Goal: Navigation & Orientation: Find specific page/section

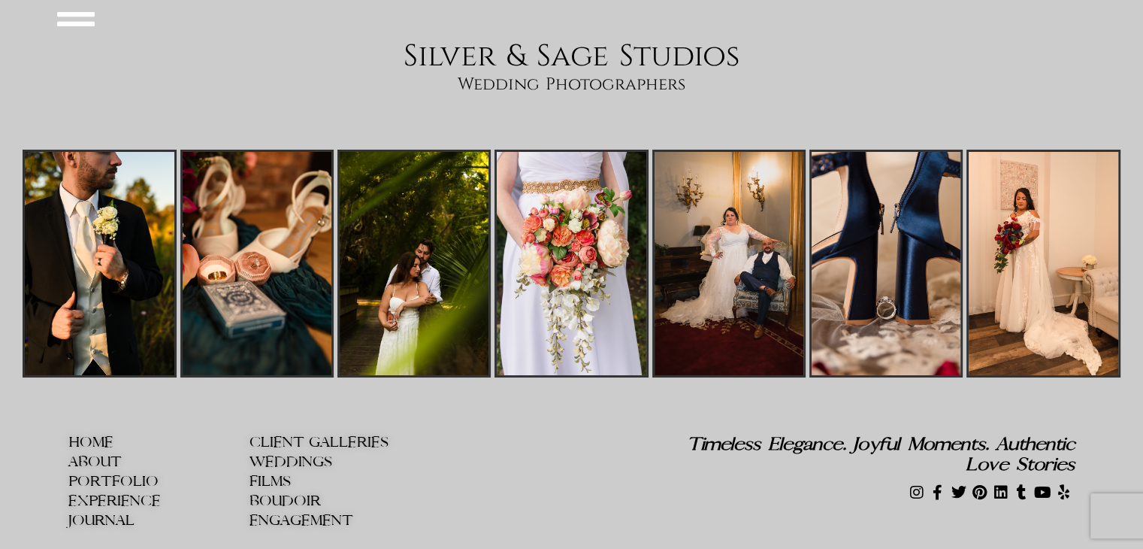
scroll to position [5576, 0]
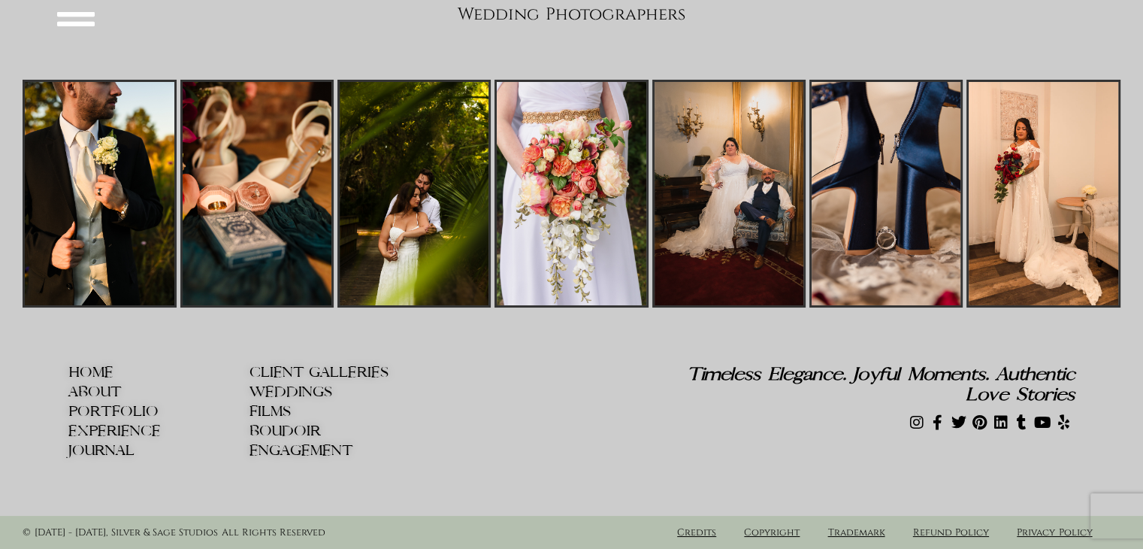
click at [102, 393] on span "ABOUT" at bounding box center [94, 392] width 53 height 16
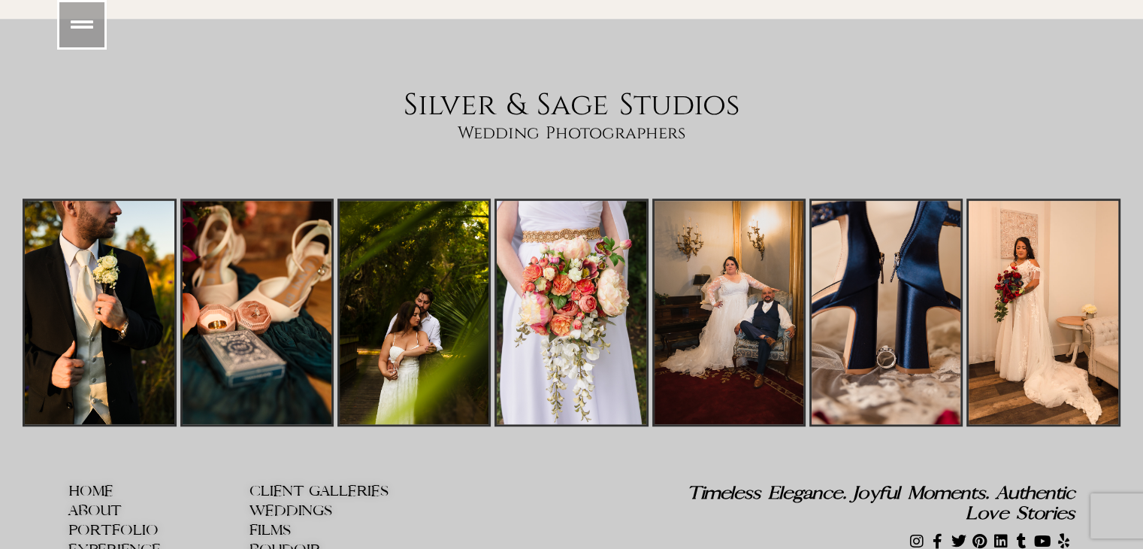
scroll to position [7220, 0]
